Goal: Task Accomplishment & Management: Use online tool/utility

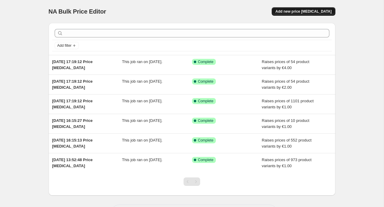
click at [314, 10] on span "Add new price [MEDICAL_DATA]" at bounding box center [304, 11] width 56 height 5
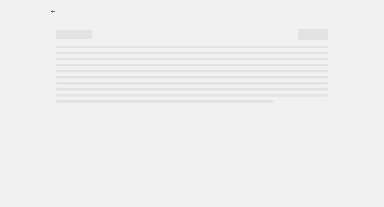
select select "percentage"
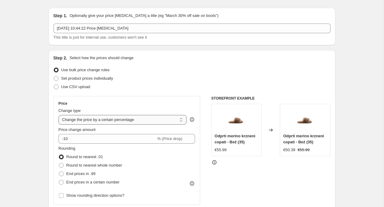
scroll to position [19, 0]
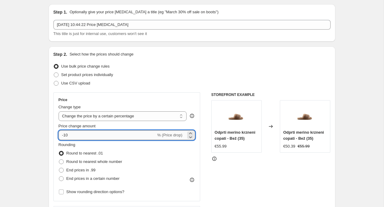
click at [94, 139] on input "-10" at bounding box center [108, 136] width 98 height 10
click at [89, 77] on span "Set product prices individually" at bounding box center [87, 75] width 52 height 5
click at [54, 73] on input "Set product prices individually" at bounding box center [54, 73] width 0 height 0
radio input "true"
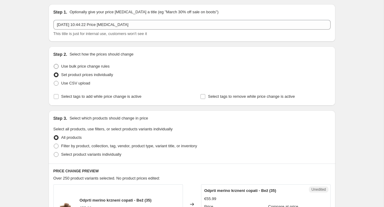
click at [77, 68] on span "Use bulk price change rules" at bounding box center [85, 66] width 48 height 5
click at [54, 64] on input "Use bulk price change rules" at bounding box center [54, 64] width 0 height 0
radio input "true"
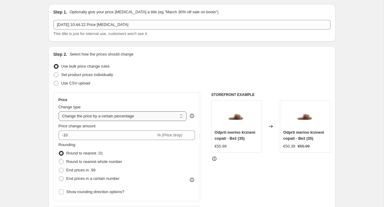
click at [114, 118] on select "Change the price to a certain amount Change the price by a certain amount Chang…" at bounding box center [123, 116] width 128 height 10
select select "by"
click at [59, 111] on select "Change the price to a certain amount Change the price by a certain amount Chang…" at bounding box center [123, 116] width 128 height 10
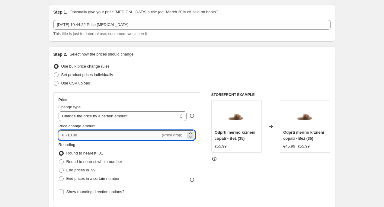
click at [90, 133] on input "-10.00" at bounding box center [113, 136] width 95 height 10
type input "1.00"
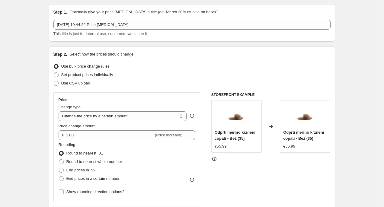
click at [156, 122] on div "Price Change type Change the price to a certain amount Change the price by a ce…" at bounding box center [127, 147] width 137 height 99
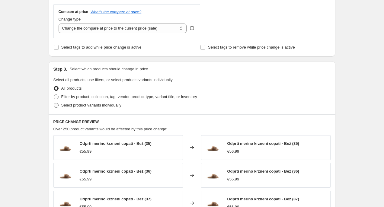
scroll to position [233, 0]
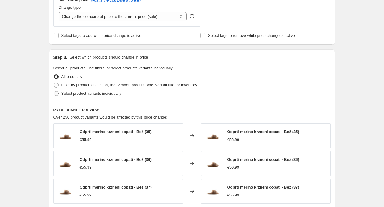
click at [114, 94] on span "Select product variants individually" at bounding box center [91, 93] width 60 height 5
click at [54, 92] on input "Select product variants individually" at bounding box center [54, 91] width 0 height 0
radio input "true"
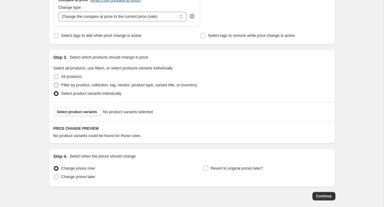
click at [111, 85] on span "Filter by product, collection, tag, vendor, product type, variant title, or inv…" at bounding box center [129, 85] width 136 height 5
click at [54, 83] on input "Filter by product, collection, tag, vendor, product type, variant title, or inv…" at bounding box center [54, 83] width 0 height 0
radio input "true"
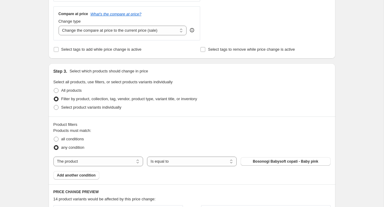
scroll to position [228, 0]
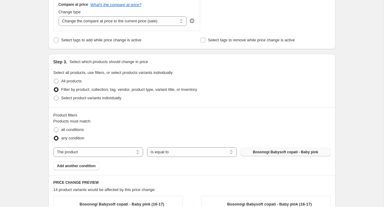
click at [269, 154] on button "Bosonogi Babysoft copati - Baby pink" at bounding box center [286, 152] width 90 height 8
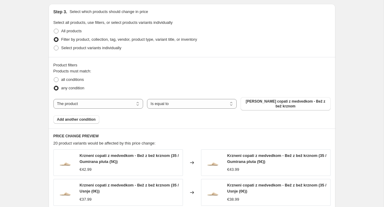
scroll to position [284, 0]
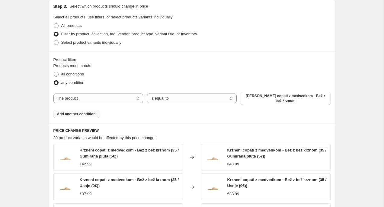
click at [85, 114] on span "Add another condition" at bounding box center [76, 114] width 39 height 5
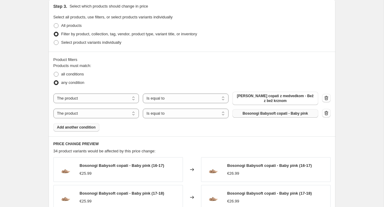
click at [255, 115] on span "Bosonogi Babysoft copati - Baby pink" at bounding box center [276, 113] width 66 height 5
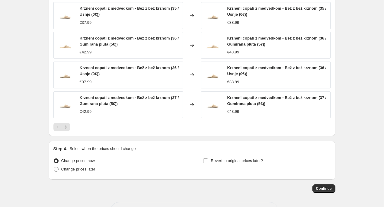
scroll to position [495, 0]
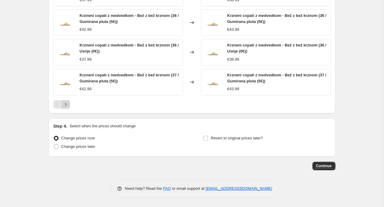
click at [65, 107] on icon "Next" at bounding box center [66, 105] width 6 height 6
click at [66, 105] on icon "Next" at bounding box center [66, 105] width 6 height 6
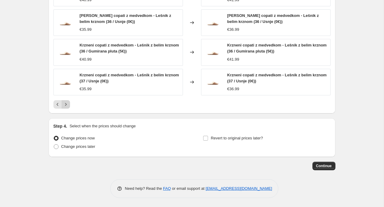
click at [66, 105] on icon "Next" at bounding box center [66, 105] width 6 height 6
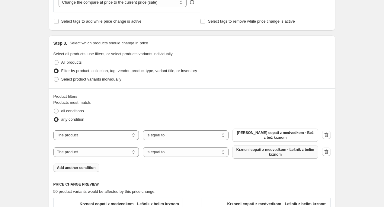
scroll to position [252, 0]
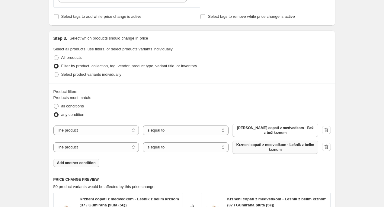
click at [80, 163] on span "Add another condition" at bounding box center [76, 163] width 39 height 5
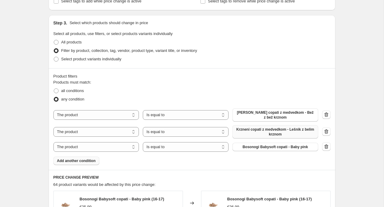
scroll to position [269, 0]
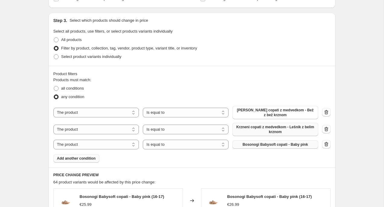
click at [249, 142] on button "Bosonogi Babysoft copati - Baby pink" at bounding box center [276, 144] width 86 height 8
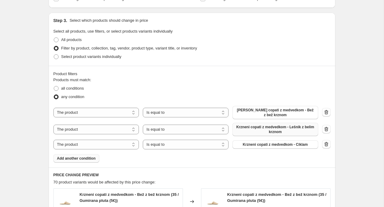
click at [76, 159] on span "Add another condition" at bounding box center [76, 158] width 39 height 5
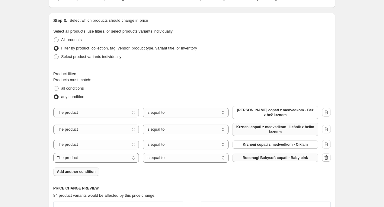
click at [281, 156] on span "Bosonogi Babysoft copati - Baby pink" at bounding box center [276, 158] width 66 height 5
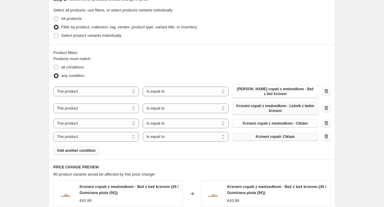
scroll to position [297, 0]
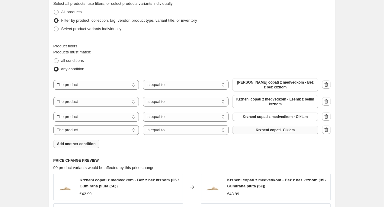
click at [82, 142] on span "Add another condition" at bounding box center [76, 144] width 39 height 5
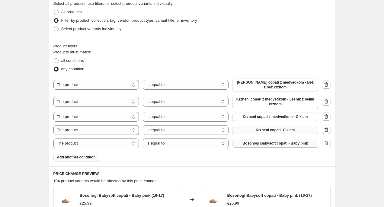
click at [273, 146] on span "Bosonogi Babysoft copati - Baby pink" at bounding box center [276, 143] width 66 height 5
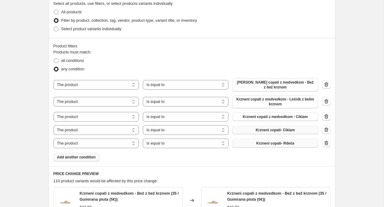
click at [78, 156] on span "Add another condition" at bounding box center [76, 157] width 39 height 5
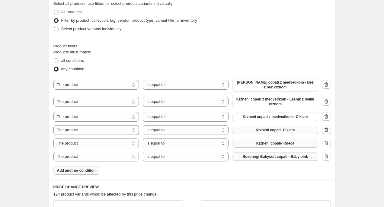
click at [276, 158] on span "Bosonogi Babysoft copati - Baby pink" at bounding box center [276, 156] width 66 height 5
click at [81, 170] on span "Add another condition" at bounding box center [76, 170] width 39 height 5
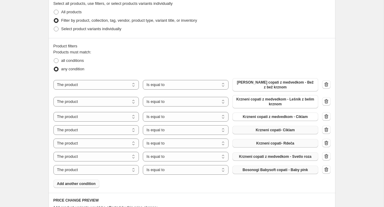
click at [268, 170] on span "Bosonogi Babysoft copati - Baby pink" at bounding box center [276, 170] width 66 height 5
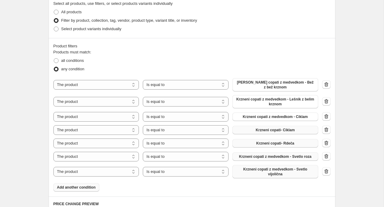
click at [84, 186] on span "Add another condition" at bounding box center [76, 187] width 39 height 5
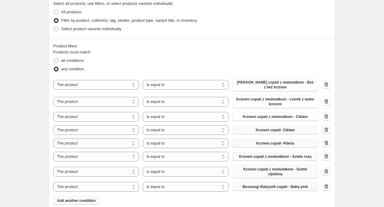
click at [274, 187] on span "Bosonogi Babysoft copati - Baby pink" at bounding box center [276, 187] width 66 height 5
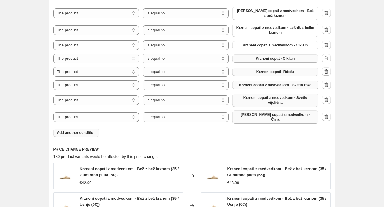
scroll to position [372, 0]
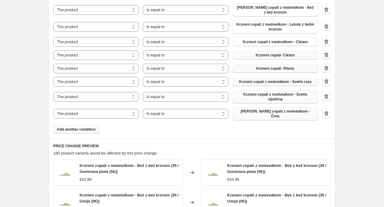
click at [69, 127] on span "Add another condition" at bounding box center [76, 129] width 39 height 5
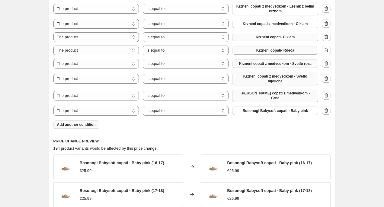
scroll to position [390, 0]
click at [327, 108] on icon "button" at bounding box center [327, 111] width 6 height 6
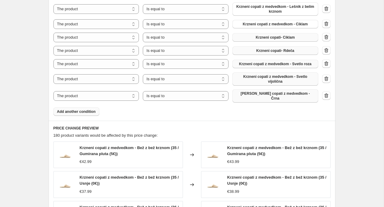
click at [303, 114] on div "Product filters Products must match: all conditions any condition The product T…" at bounding box center [192, 33] width 287 height 176
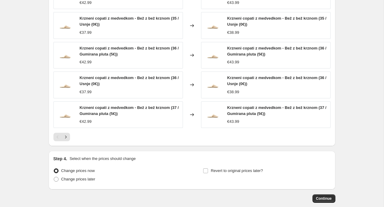
scroll to position [578, 0]
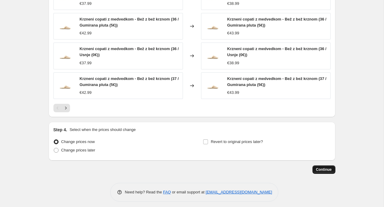
click at [326, 167] on span "Continue" at bounding box center [324, 169] width 16 height 5
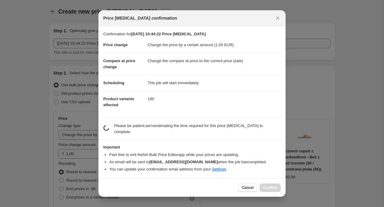
scroll to position [0, 0]
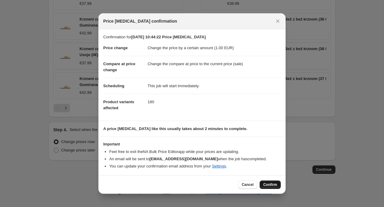
click at [265, 182] on span "Confirm" at bounding box center [270, 184] width 14 height 5
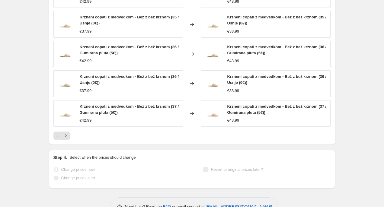
scroll to position [594, 0]
select select "by"
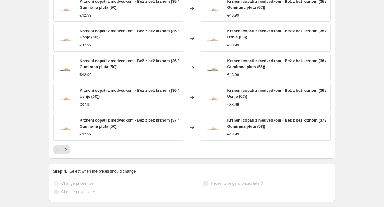
scroll to position [0, 0]
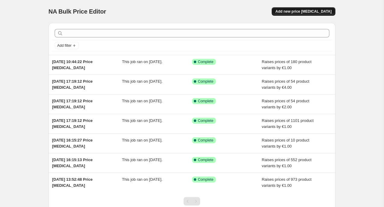
click at [326, 9] on span "Add new price [MEDICAL_DATA]" at bounding box center [304, 11] width 56 height 5
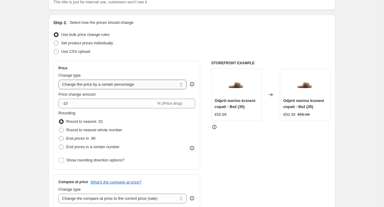
scroll to position [54, 0]
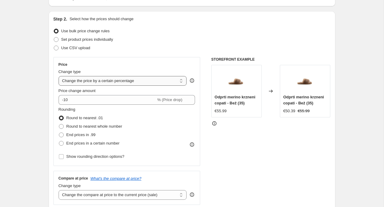
click at [111, 81] on select "Change the price to a certain amount Change the price by a certain amount Chang…" at bounding box center [123, 81] width 128 height 10
select select "by"
click at [59, 76] on select "Change the price to a certain amount Change the price by a certain amount Chang…" at bounding box center [123, 81] width 128 height 10
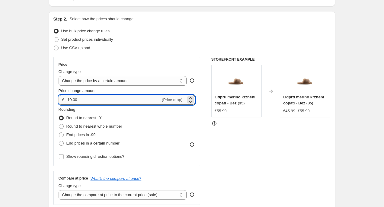
click at [100, 99] on input "-10.00" at bounding box center [113, 100] width 95 height 10
type input "1.00"
click at [152, 66] on div "Price" at bounding box center [127, 64] width 137 height 5
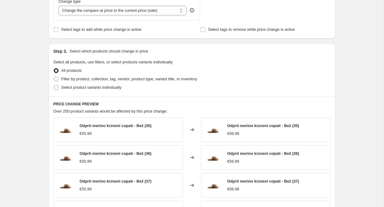
scroll to position [235, 0]
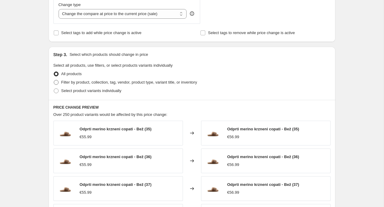
click at [115, 82] on span "Filter by product, collection, tag, vendor, product type, variant title, or inv…" at bounding box center [129, 82] width 136 height 5
click at [54, 80] on input "Filter by product, collection, tag, vendor, product type, variant title, or inv…" at bounding box center [54, 80] width 0 height 0
radio input "true"
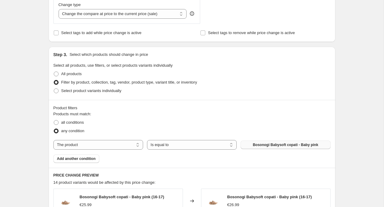
click at [285, 147] on span "Bosonogi Babysoft copati - Baby pink" at bounding box center [286, 145] width 66 height 5
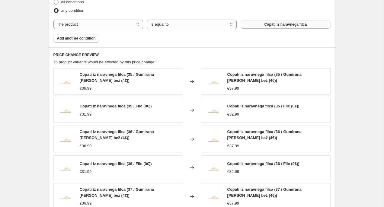
scroll to position [470, 0]
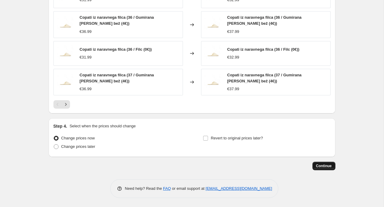
click at [326, 167] on span "Continue" at bounding box center [324, 166] width 16 height 5
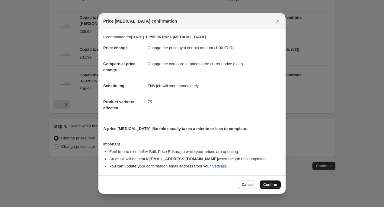
click at [271, 182] on button "Confirm" at bounding box center [270, 185] width 21 height 8
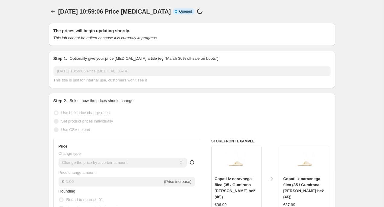
scroll to position [470, 0]
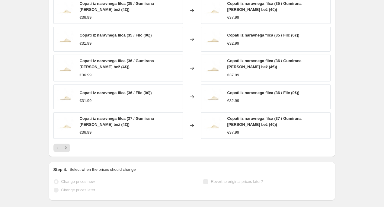
select select "by"
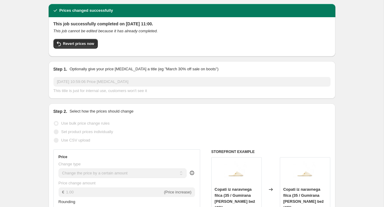
scroll to position [0, 0]
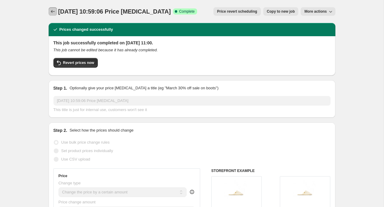
click at [53, 13] on icon "Price change jobs" at bounding box center [53, 11] width 6 height 6
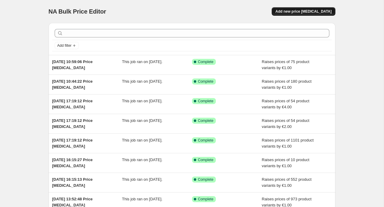
click at [313, 8] on button "Add new price [MEDICAL_DATA]" at bounding box center [303, 11] width 63 height 8
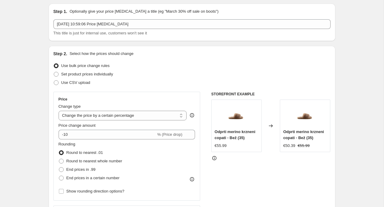
scroll to position [32, 0]
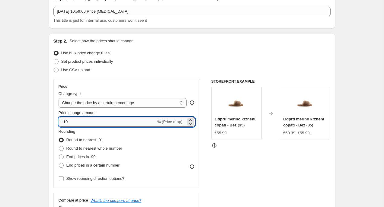
click at [90, 121] on input "-10" at bounding box center [108, 122] width 98 height 10
click at [102, 108] on div "Price Change type Change the price to a certain amount Change the price by a ce…" at bounding box center [127, 133] width 137 height 99
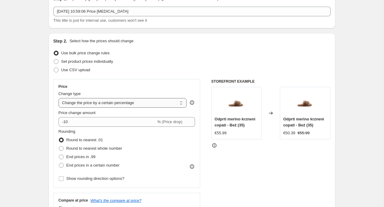
click at [103, 105] on select "Change the price to a certain amount Change the price by a certain amount Chang…" at bounding box center [123, 103] width 128 height 10
select select "by"
click at [59, 98] on select "Change the price to a certain amount Change the price by a certain amount Chang…" at bounding box center [123, 103] width 128 height 10
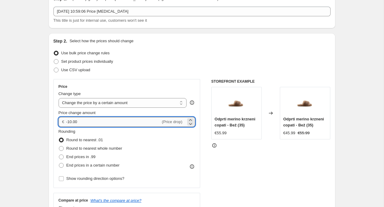
click at [112, 122] on input "-10.00" at bounding box center [113, 122] width 95 height 10
type input "1.00"
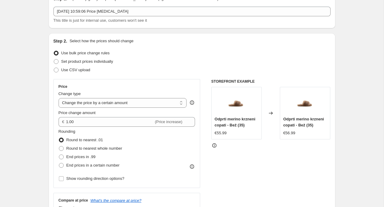
click at [196, 83] on div "Price Change type Change the price to a certain amount Change the price by a ce…" at bounding box center [126, 133] width 147 height 109
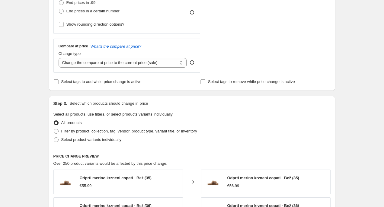
scroll to position [192, 0]
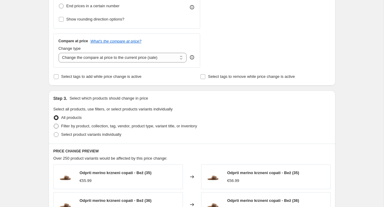
click at [101, 127] on span "Filter by product, collection, tag, vendor, product type, variant title, or inv…" at bounding box center [129, 126] width 136 height 5
click at [54, 124] on input "Filter by product, collection, tag, vendor, product type, variant title, or inv…" at bounding box center [54, 124] width 0 height 0
radio input "true"
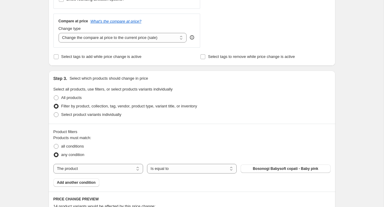
scroll to position [213, 0]
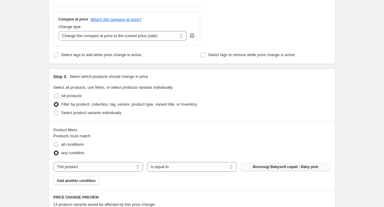
click at [276, 164] on button "Bosonogi Babysoft copati - Baby pink" at bounding box center [286, 167] width 90 height 8
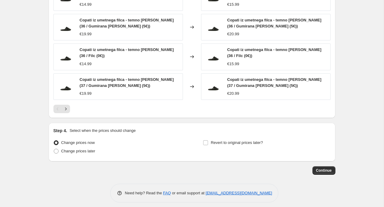
scroll to position [474, 0]
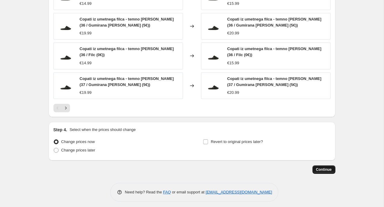
click at [322, 167] on span "Continue" at bounding box center [324, 169] width 16 height 5
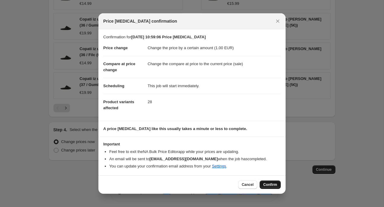
click at [267, 183] on span "Confirm" at bounding box center [270, 184] width 14 height 5
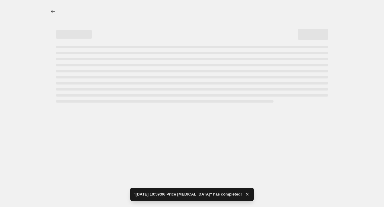
select select "by"
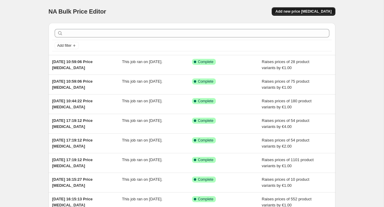
click at [317, 10] on span "Add new price [MEDICAL_DATA]" at bounding box center [304, 11] width 56 height 5
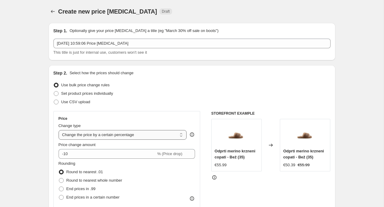
click at [115, 136] on select "Change the price to a certain amount Change the price by a certain amount Chang…" at bounding box center [123, 135] width 128 height 10
select select "by"
click at [59, 130] on select "Change the price to a certain amount Change the price by a certain amount Chang…" at bounding box center [123, 135] width 128 height 10
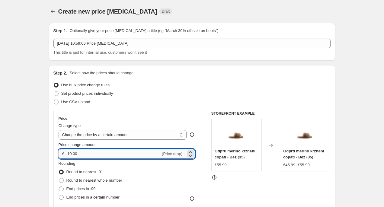
click at [85, 153] on input "-10.00" at bounding box center [113, 154] width 95 height 10
click at [72, 155] on input "2.00" at bounding box center [110, 154] width 88 height 10
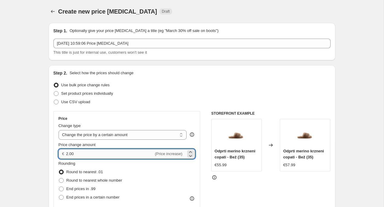
click at [72, 155] on input "2.00" at bounding box center [110, 154] width 88 height 10
type input "1.00"
click at [182, 118] on div "Price" at bounding box center [127, 118] width 137 height 5
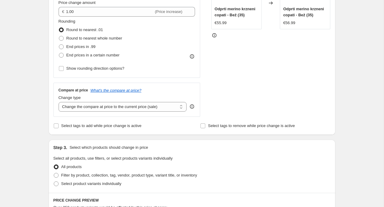
scroll to position [153, 0]
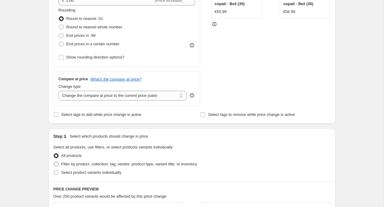
click at [128, 163] on span "Filter by product, collection, tag, vendor, product type, variant title, or inv…" at bounding box center [129, 164] width 136 height 5
click at [54, 162] on input "Filter by product, collection, tag, vendor, product type, variant title, or inv…" at bounding box center [54, 162] width 0 height 0
radio input "true"
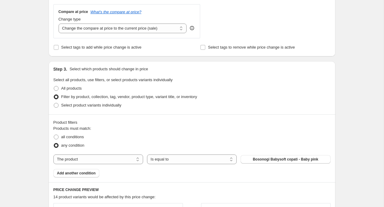
scroll to position [222, 0]
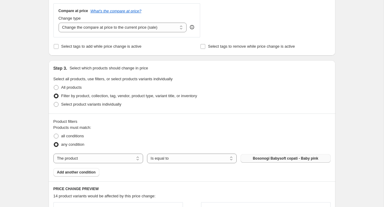
click at [266, 156] on span "Bosonogi Babysoft copati - Baby pink" at bounding box center [286, 158] width 66 height 5
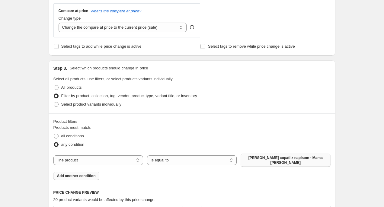
click at [81, 174] on span "Add another condition" at bounding box center [76, 176] width 39 height 5
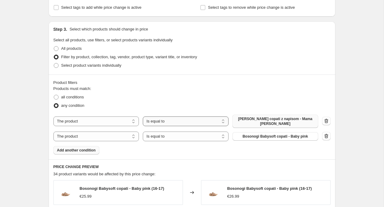
scroll to position [269, 0]
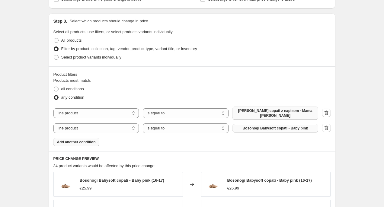
click at [282, 127] on span "Bosonogi Babysoft copati - Baby pink" at bounding box center [276, 128] width 66 height 5
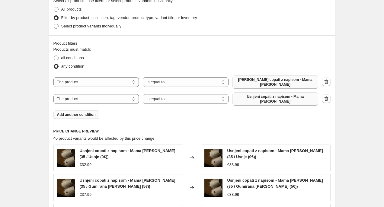
scroll to position [296, 0]
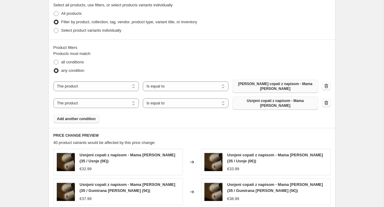
click at [84, 116] on button "Add another condition" at bounding box center [76, 119] width 46 height 8
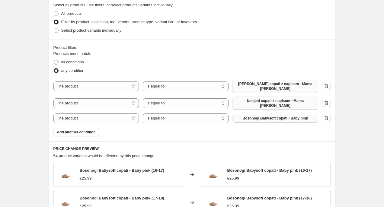
click at [268, 120] on span "Bosonogi Babysoft copati - Baby pink" at bounding box center [276, 118] width 66 height 5
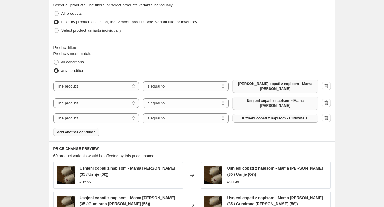
click at [74, 133] on span "Add another condition" at bounding box center [76, 132] width 39 height 5
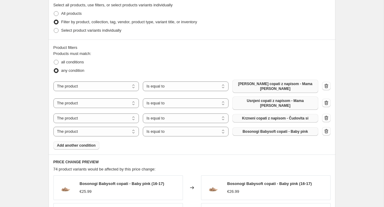
click at [272, 134] on button "Bosonogi Babysoft copati - Baby pink" at bounding box center [276, 131] width 86 height 8
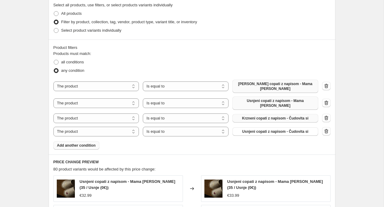
click at [84, 144] on span "Add another condition" at bounding box center [76, 145] width 39 height 5
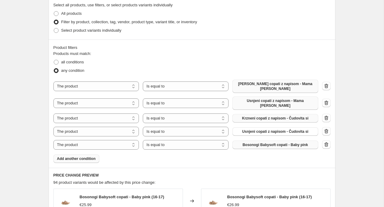
click at [277, 145] on span "Bosonogi Babysoft copati - Baby pink" at bounding box center [276, 145] width 66 height 5
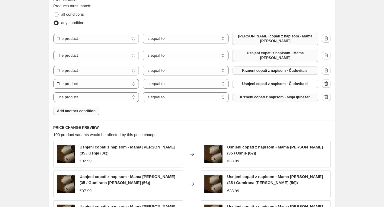
scroll to position [344, 0]
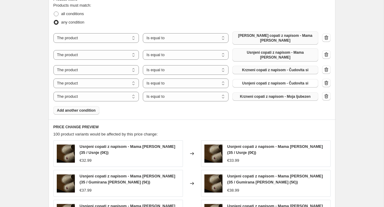
click at [83, 111] on span "Add another condition" at bounding box center [76, 110] width 39 height 5
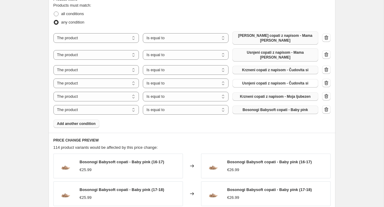
click at [291, 111] on span "Bosonogi Babysoft copati - Baby pink" at bounding box center [276, 110] width 66 height 5
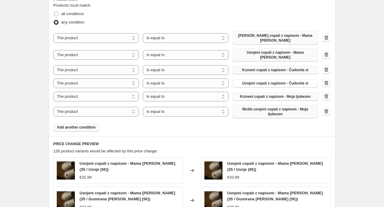
click at [76, 124] on button "Add another condition" at bounding box center [76, 127] width 46 height 8
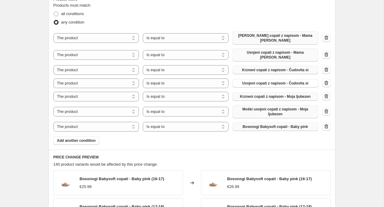
click at [261, 127] on span "Bosonogi Babysoft copati - Baby pink" at bounding box center [276, 126] width 66 height 5
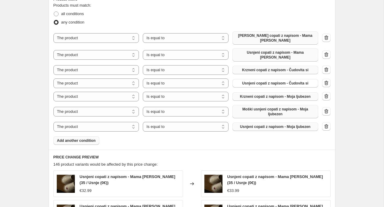
click at [88, 138] on span "Add another condition" at bounding box center [76, 140] width 39 height 5
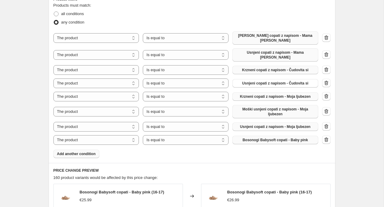
click at [285, 140] on span "Bosonogi Babysoft copati - Baby pink" at bounding box center [276, 140] width 66 height 5
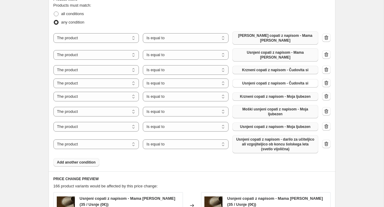
click at [82, 163] on span "Add another condition" at bounding box center [76, 162] width 39 height 5
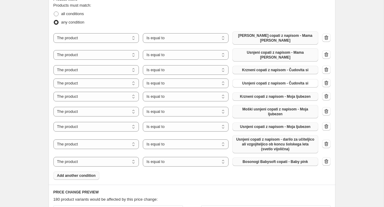
click at [256, 164] on span "Bosonogi Babysoft copati - Baby pink" at bounding box center [276, 162] width 66 height 5
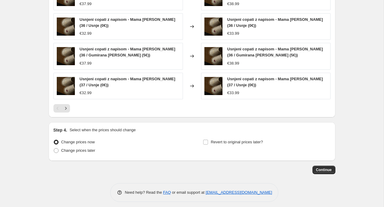
scroll to position [608, 0]
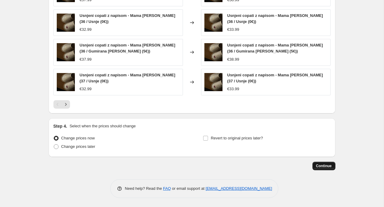
click at [327, 164] on span "Continue" at bounding box center [324, 166] width 16 height 5
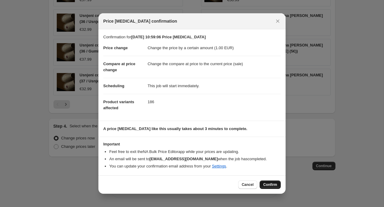
click at [269, 184] on span "Confirm" at bounding box center [270, 184] width 14 height 5
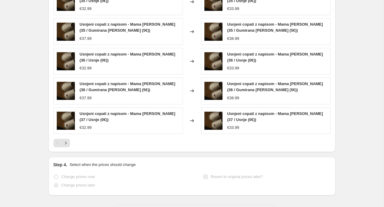
select select "by"
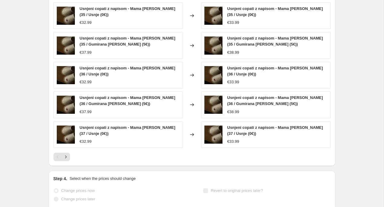
scroll to position [0, 0]
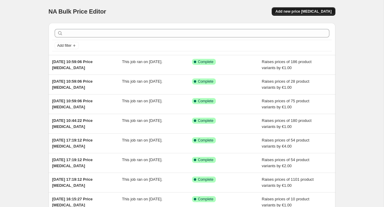
click at [316, 11] on span "Add new price [MEDICAL_DATA]" at bounding box center [304, 11] width 56 height 5
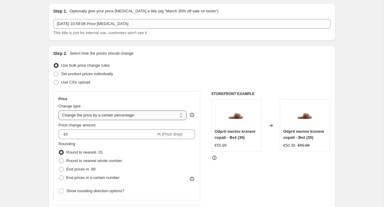
scroll to position [22, 0]
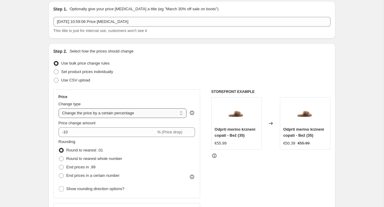
click at [107, 111] on select "Change the price to a certain amount Change the price by a certain amount Chang…" at bounding box center [123, 113] width 128 height 10
select select "by"
click at [59, 108] on select "Change the price to a certain amount Change the price by a certain amount Chang…" at bounding box center [123, 113] width 128 height 10
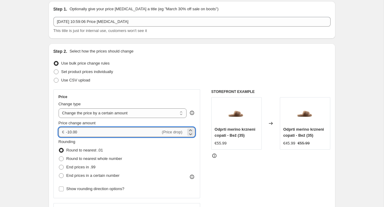
click at [87, 129] on input "-10.00" at bounding box center [113, 132] width 95 height 10
type input "2.00"
click at [181, 92] on div "Price Change type Change the price to a certain amount Change the price by a ce…" at bounding box center [126, 143] width 147 height 109
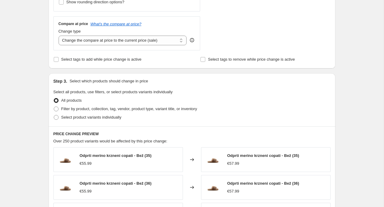
scroll to position [219, 0]
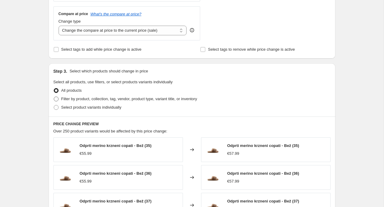
click at [158, 99] on span "Filter by product, collection, tag, vendor, product type, variant title, or inv…" at bounding box center [129, 99] width 136 height 5
click at [54, 97] on input "Filter by product, collection, tag, vendor, product type, variant title, or inv…" at bounding box center [54, 97] width 0 height 0
radio input "true"
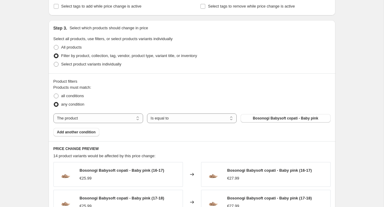
scroll to position [266, 0]
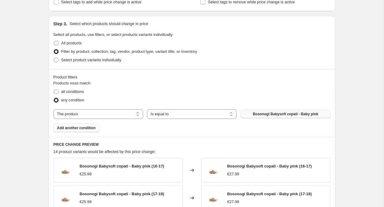
click at [298, 114] on span "Bosonogi Babysoft copati - Baby pink" at bounding box center [286, 114] width 66 height 5
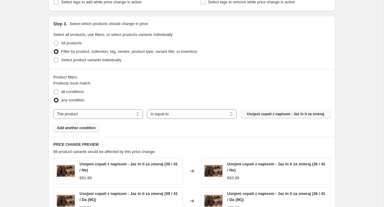
click at [85, 131] on button "Add another condition" at bounding box center [76, 128] width 46 height 8
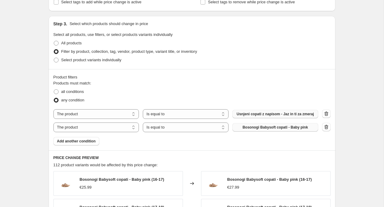
click at [269, 130] on span "Bosonogi Babysoft copati - Baby pink" at bounding box center [276, 127] width 66 height 5
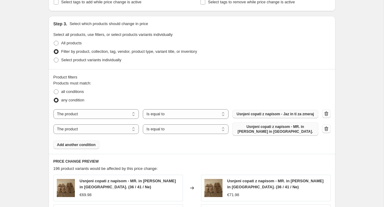
click at [85, 147] on span "Add another condition" at bounding box center [76, 145] width 39 height 5
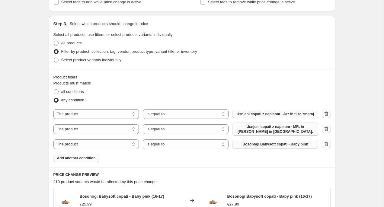
click at [259, 147] on span "Bosonogi Babysoft copati - Baby pink" at bounding box center [276, 144] width 66 height 5
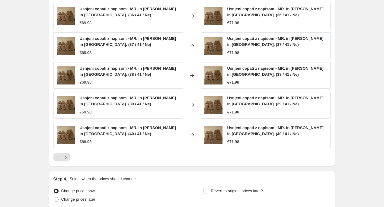
scroll to position [461, 0]
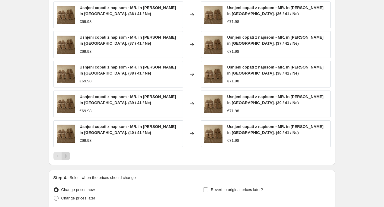
click at [66, 152] on button "Next" at bounding box center [66, 156] width 8 height 8
click at [67, 155] on icon "Next" at bounding box center [66, 156] width 6 height 6
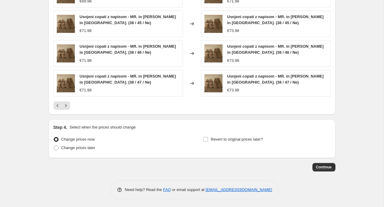
click at [322, 170] on button "Continue" at bounding box center [324, 167] width 23 height 8
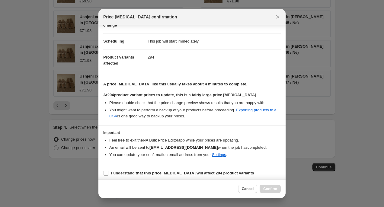
scroll to position [43, 0]
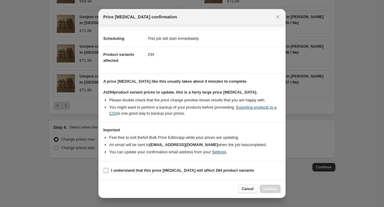
click at [149, 170] on b "I understand that this price change job will affect 294 product variants" at bounding box center [182, 170] width 143 height 5
click at [108, 170] on input "I understand that this price change job will affect 294 product variants" at bounding box center [106, 170] width 5 height 5
checkbox input "true"
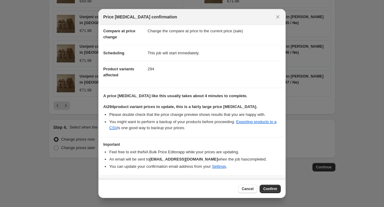
scroll to position [0, 0]
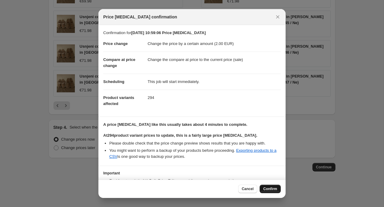
click at [270, 189] on span "Confirm" at bounding box center [270, 189] width 14 height 5
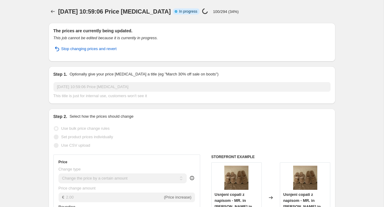
select select "by"
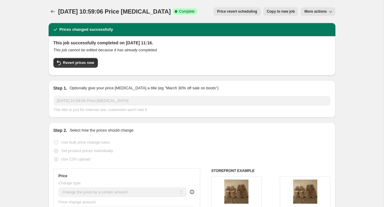
click at [50, 10] on icon "Price change jobs" at bounding box center [53, 11] width 6 height 6
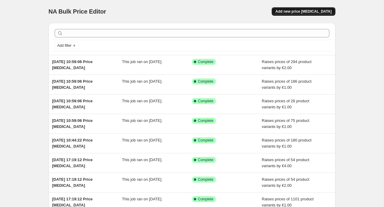
click at [301, 10] on span "Add new price [MEDICAL_DATA]" at bounding box center [304, 11] width 56 height 5
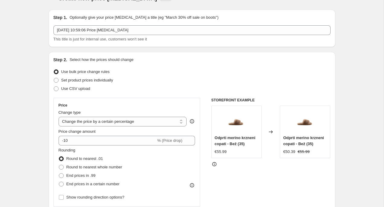
scroll to position [15, 0]
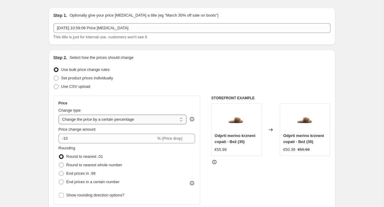
click at [95, 122] on select "Change the price to a certain amount Change the price by a certain amount Chang…" at bounding box center [123, 120] width 128 height 10
select select "by"
click at [59, 115] on select "Change the price to a certain amount Change the price by a certain amount Chang…" at bounding box center [123, 120] width 128 height 10
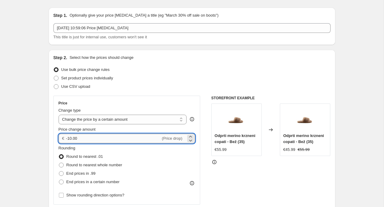
click at [85, 137] on input "-10.00" at bounding box center [113, 139] width 95 height 10
type input "2.00"
click at [123, 104] on div "Price" at bounding box center [127, 103] width 137 height 5
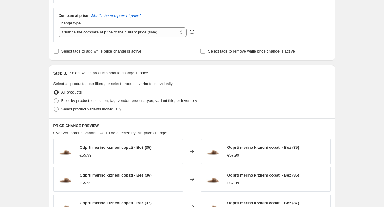
scroll to position [221, 0]
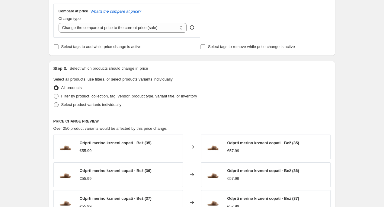
click at [106, 104] on span "Select product variants individually" at bounding box center [91, 104] width 60 height 5
click at [54, 103] on input "Select product variants individually" at bounding box center [54, 102] width 0 height 0
radio input "true"
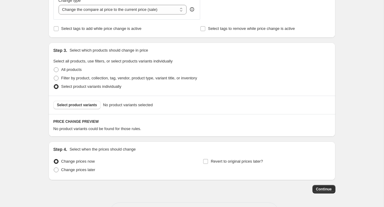
scroll to position [240, 0]
click at [79, 109] on div "Select product variants No product variants selected" at bounding box center [192, 104] width 287 height 18
click at [82, 105] on span "Select product variants" at bounding box center [77, 104] width 40 height 5
click at [89, 105] on span "Select product variants" at bounding box center [77, 104] width 40 height 5
click at [88, 103] on span "Select product variants" at bounding box center [77, 104] width 40 height 5
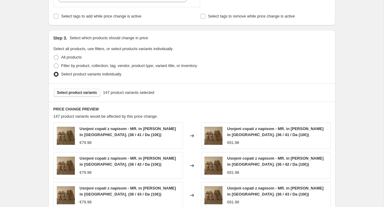
scroll to position [425, 0]
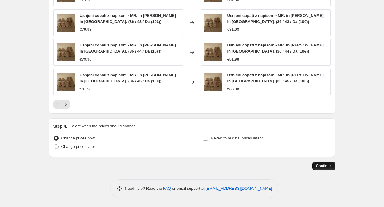
click at [325, 167] on span "Continue" at bounding box center [324, 166] width 16 height 5
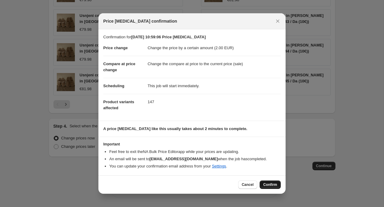
click at [272, 182] on button "Confirm" at bounding box center [270, 185] width 21 height 8
